Goal: Transaction & Acquisition: Purchase product/service

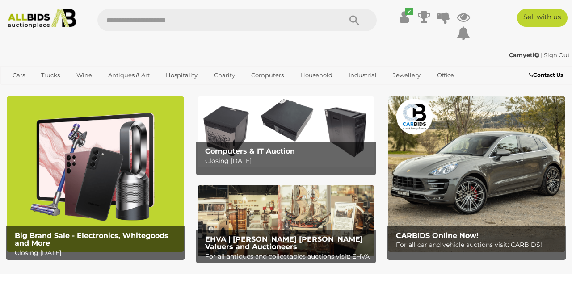
click at [201, 22] on input "text" at bounding box center [214, 20] width 235 height 22
type input "******"
click at [408, 52] on div "Camyeti | Sign Out" at bounding box center [285, 55] width 567 height 10
click at [353, 25] on icon "Search" at bounding box center [354, 20] width 10 height 13
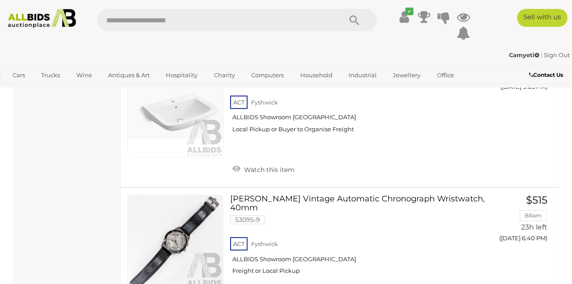
scroll to position [1394, 0]
click at [425, 195] on link "[PERSON_NAME] Vintage Automatic Chronograph Wristwatch, 40mm 53095-9 ACT [GEOGR…" at bounding box center [358, 238] width 242 height 87
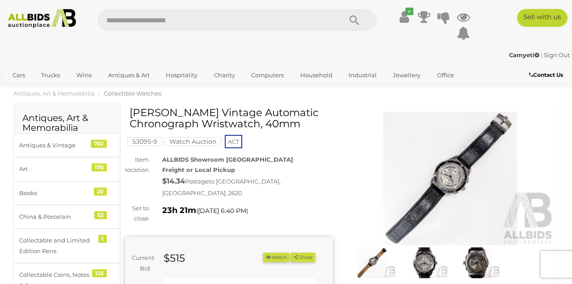
click at [455, 176] on img at bounding box center [450, 179] width 208 height 134
